Goal: Information Seeking & Learning: Learn about a topic

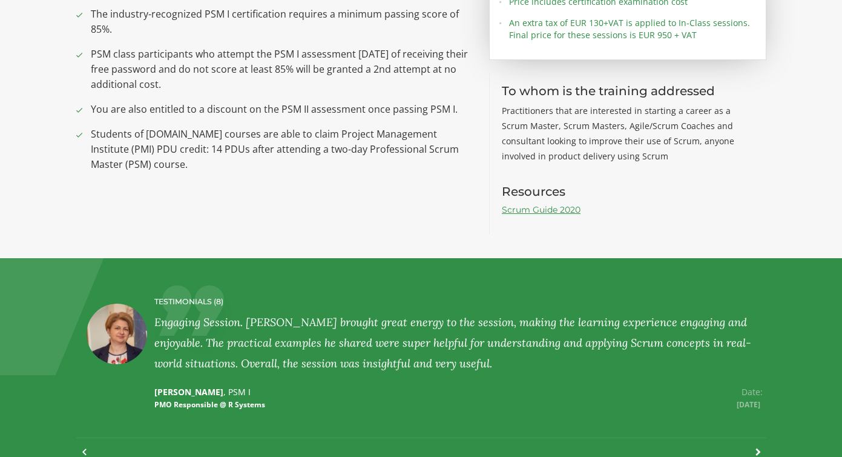
scroll to position [1130, 0]
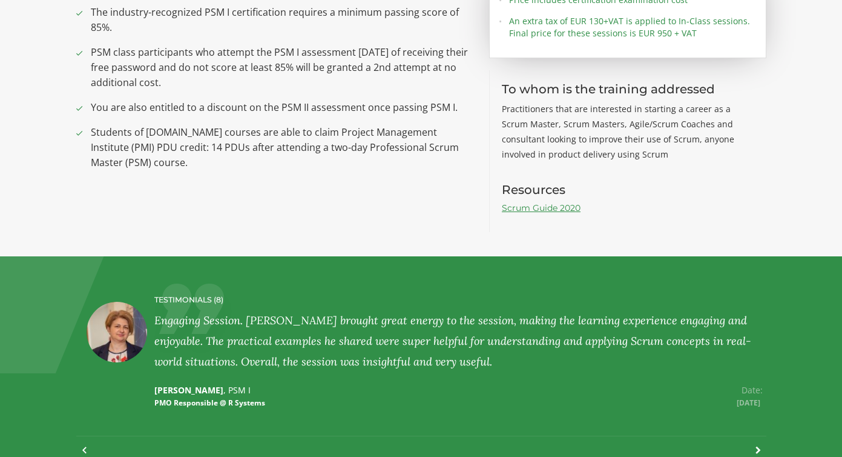
click at [538, 202] on link "Scrum Guide 2020" at bounding box center [541, 207] width 79 height 11
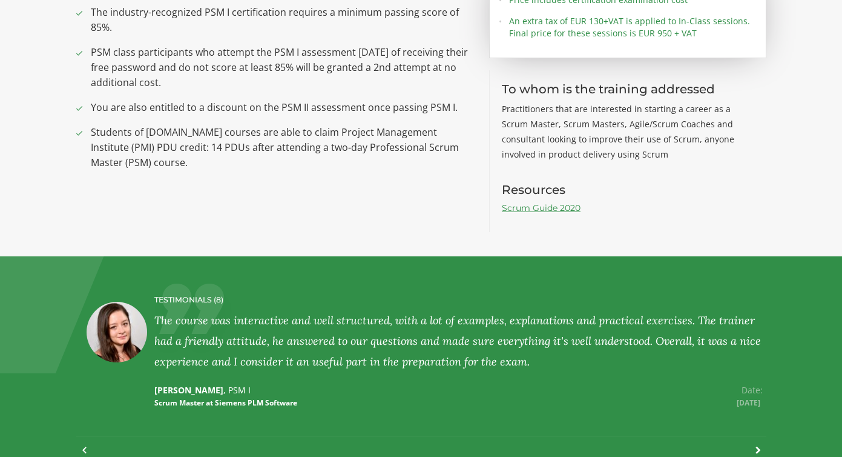
click at [400, 212] on div "What you will get from attending the training All participants completing the P…" at bounding box center [421, 85] width 708 height 294
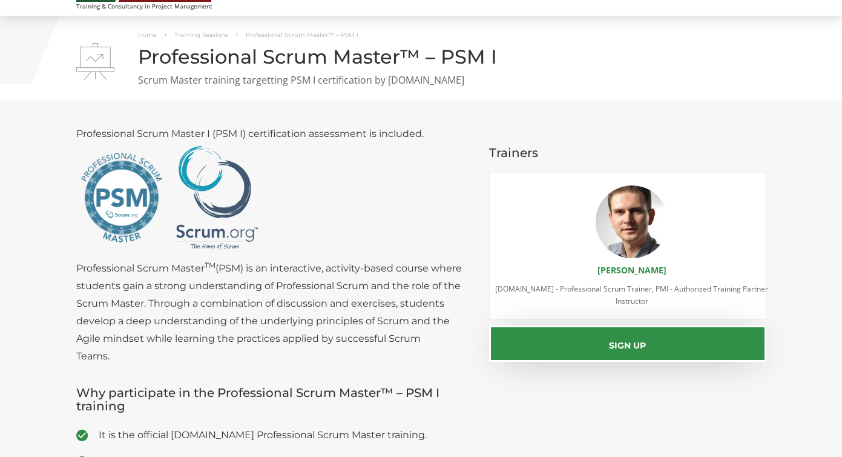
scroll to position [31, 0]
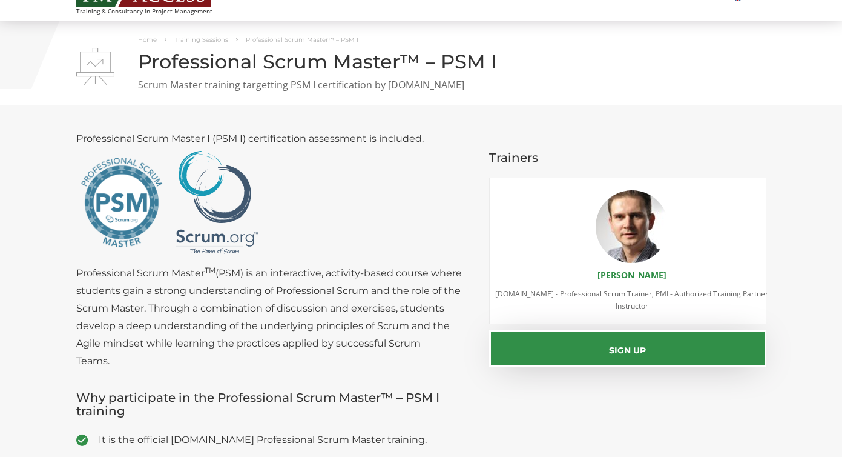
click at [261, 97] on div "Home Training Sessions Professional Scrum Master™ – PSM I Professional Scrum Ma…" at bounding box center [421, 63] width 842 height 85
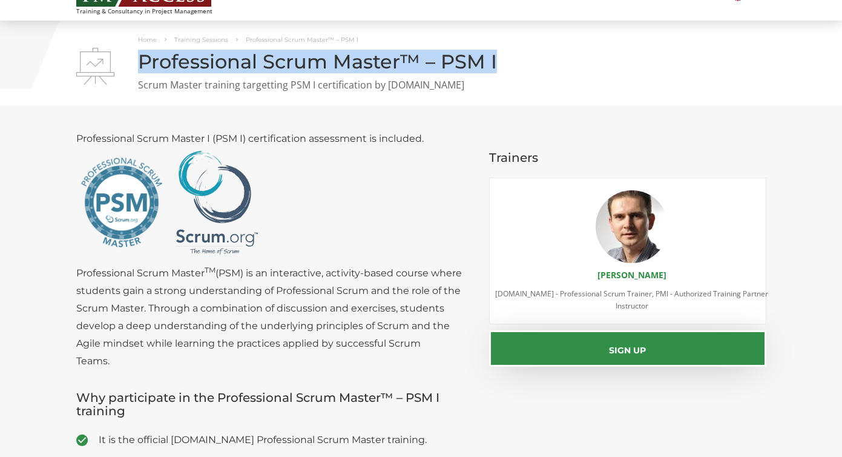
drag, startPoint x: 500, startPoint y: 56, endPoint x: 142, endPoint y: 59, distance: 357.9
click at [142, 59] on h1 "Professional Scrum Master™ – PSM I" at bounding box center [421, 61] width 690 height 21
copy h1 "Professional Scrum Master™ – PSM I"
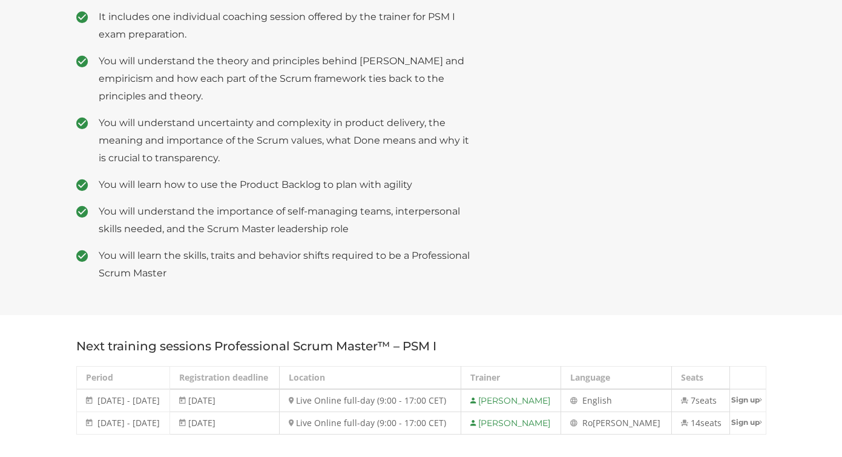
scroll to position [0, 0]
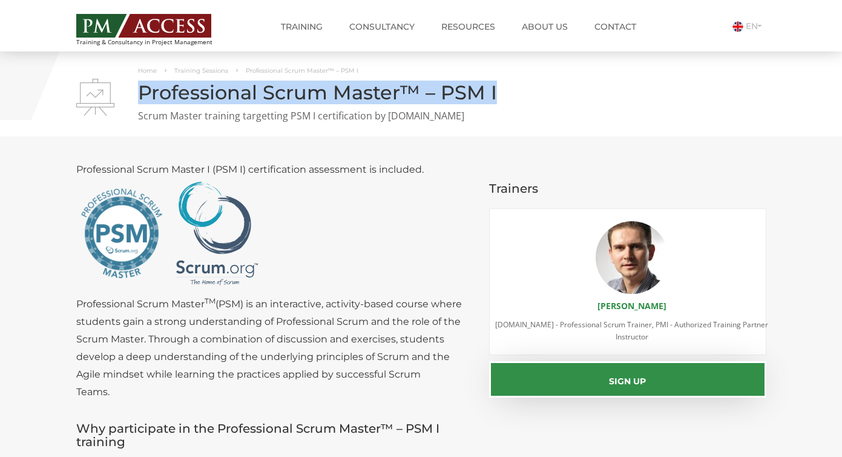
click at [228, 103] on h1 "Professional Scrum Master™ – PSM I" at bounding box center [421, 92] width 690 height 21
drag, startPoint x: 497, startPoint y: 93, endPoint x: 131, endPoint y: 94, distance: 365.7
click at [131, 94] on div "Home Training Sessions Professional Scrum Master™ – PSM I Professional Scrum Ma…" at bounding box center [421, 94] width 708 height 61
click at [323, 99] on h1 "Professional Scrum Master™ – PSM I" at bounding box center [421, 92] width 690 height 21
drag, startPoint x: 507, startPoint y: 97, endPoint x: 139, endPoint y: 96, distance: 368.1
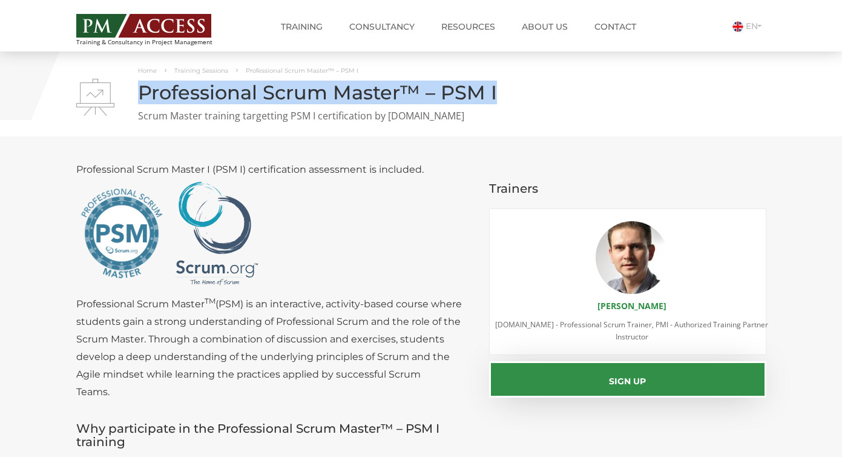
click at [139, 96] on h1 "Professional Scrum Master™ – PSM I" at bounding box center [421, 92] width 690 height 21
copy h1 "Professional Scrum Master™ – PSM I"
